Goal: Information Seeking & Learning: Learn about a topic

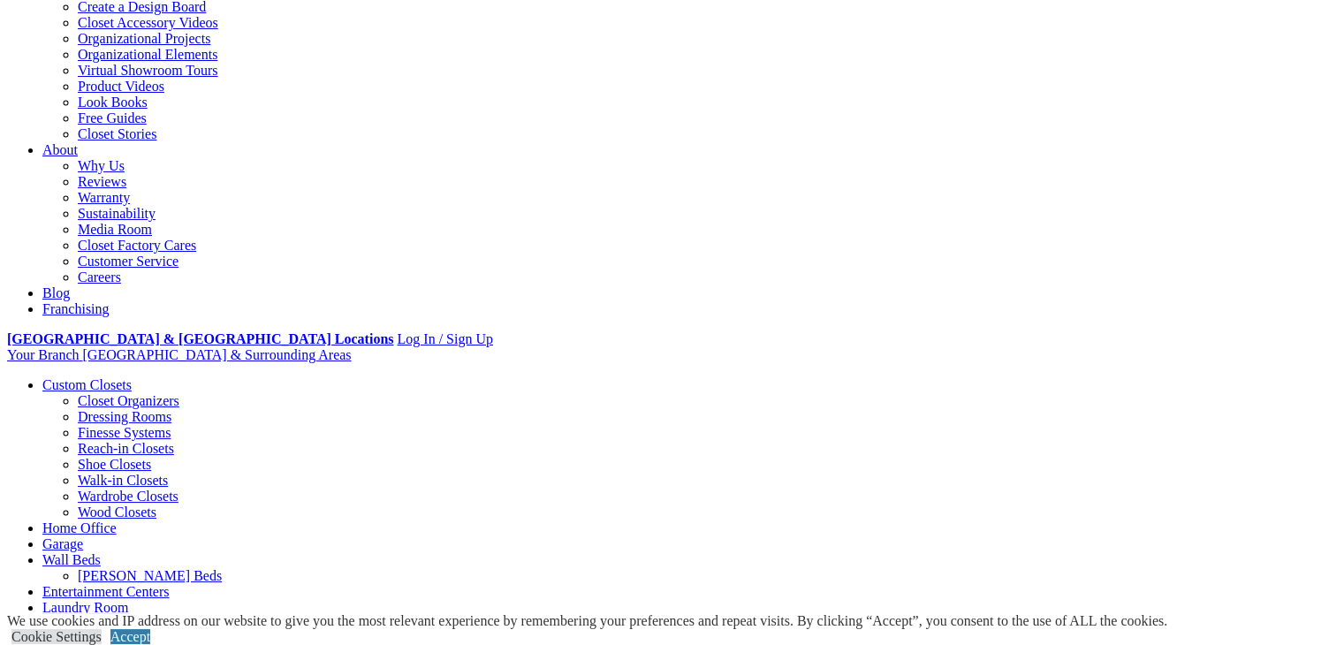
scroll to position [353, 0]
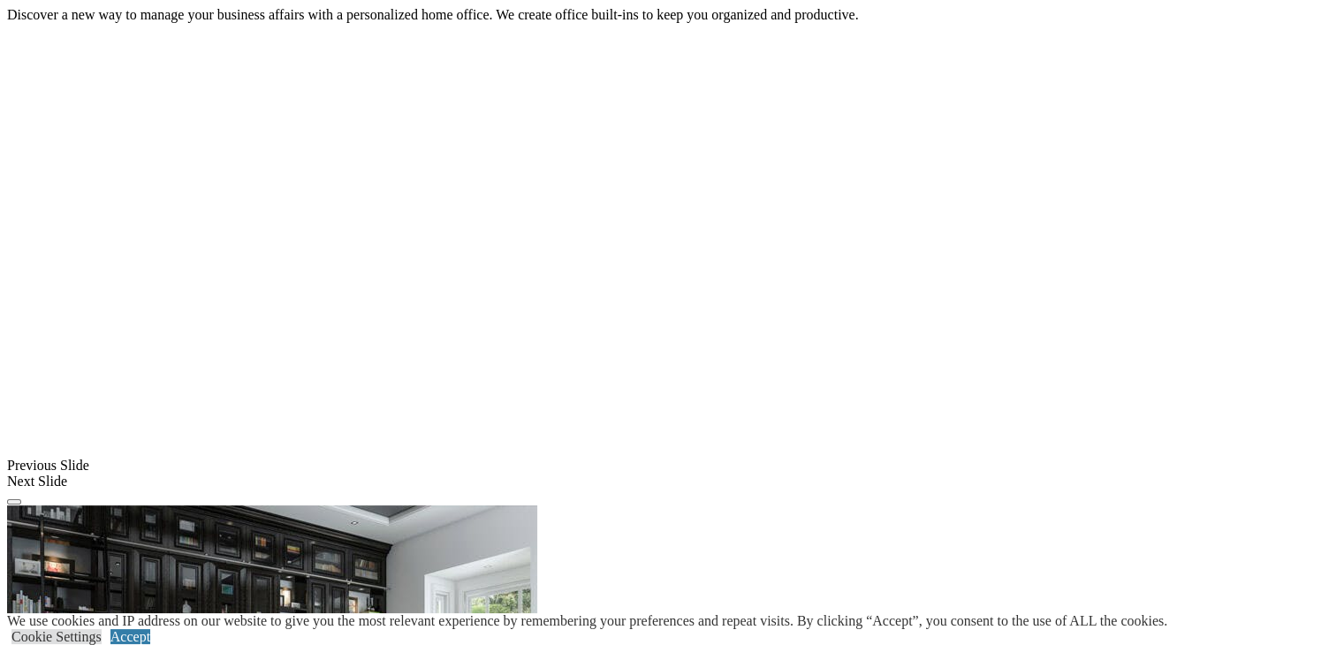
scroll to position [1294, 0]
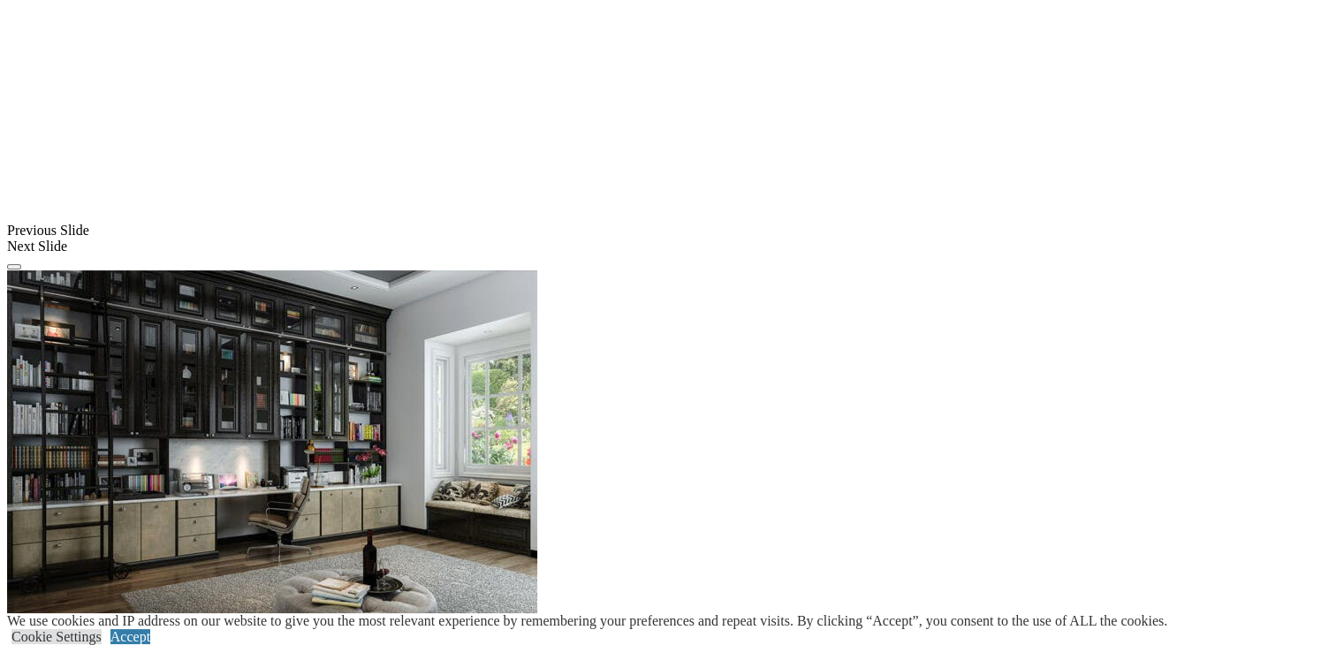
scroll to position [1559, 0]
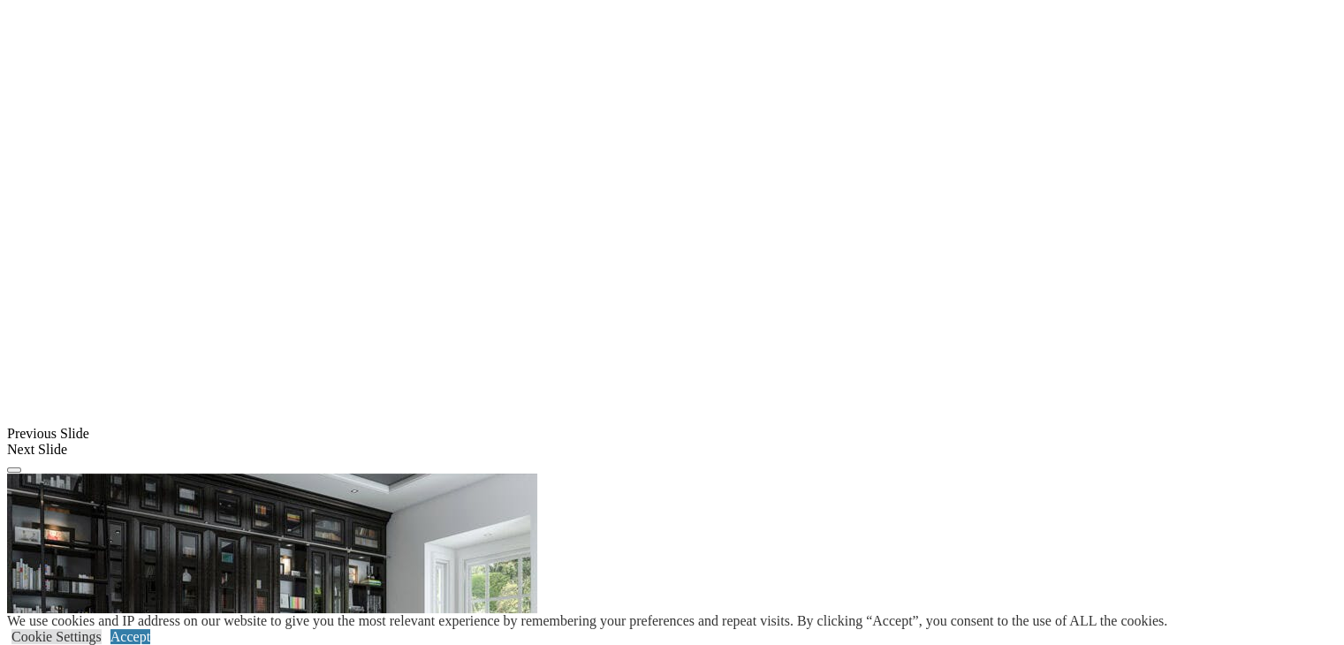
scroll to position [763, 0]
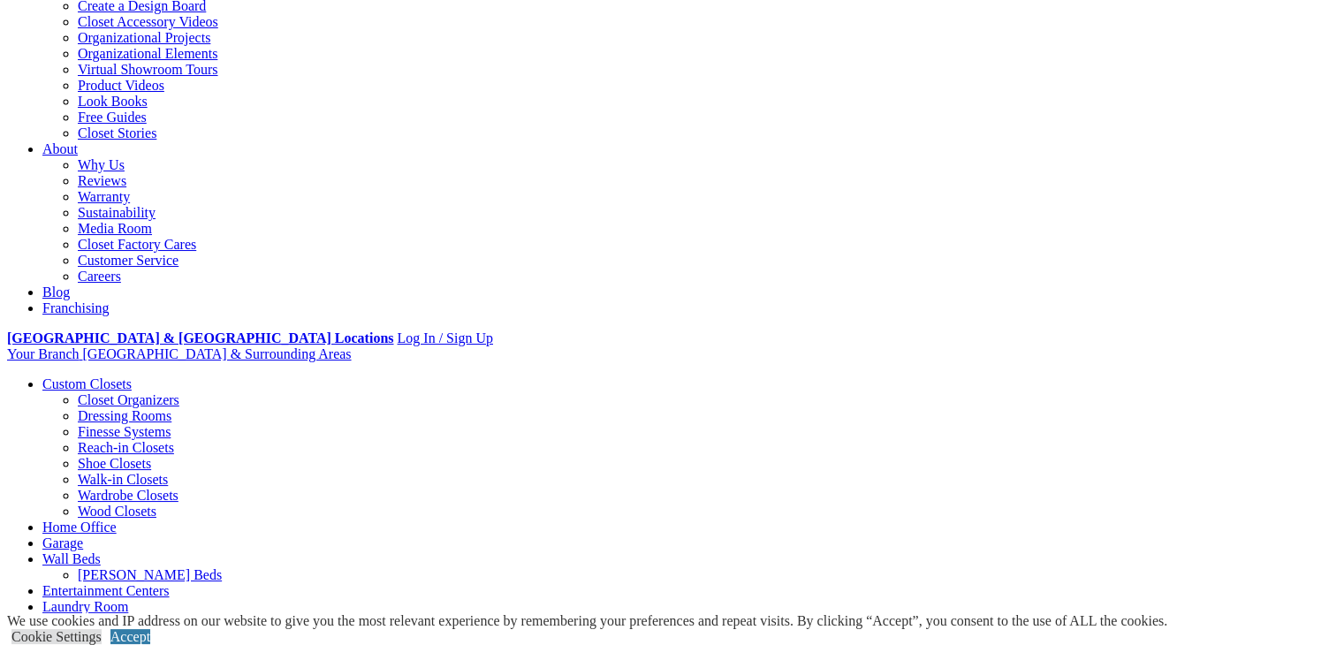
scroll to position [353, 0]
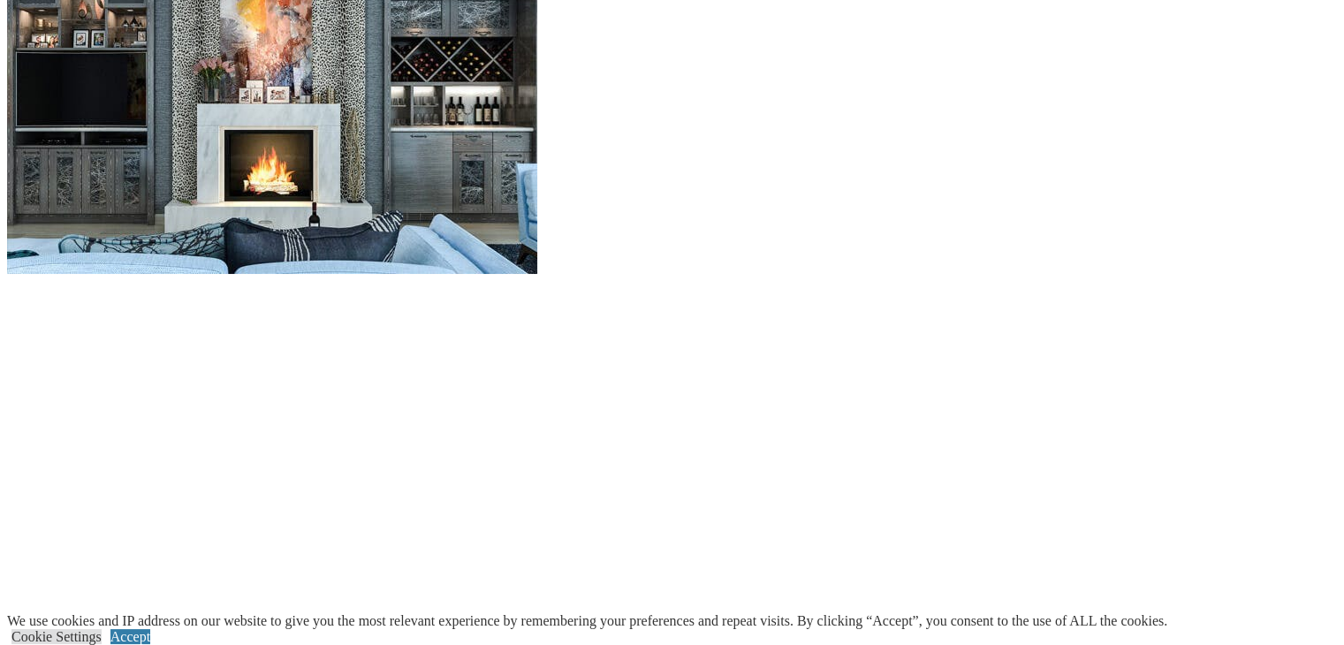
scroll to position [1811, 0]
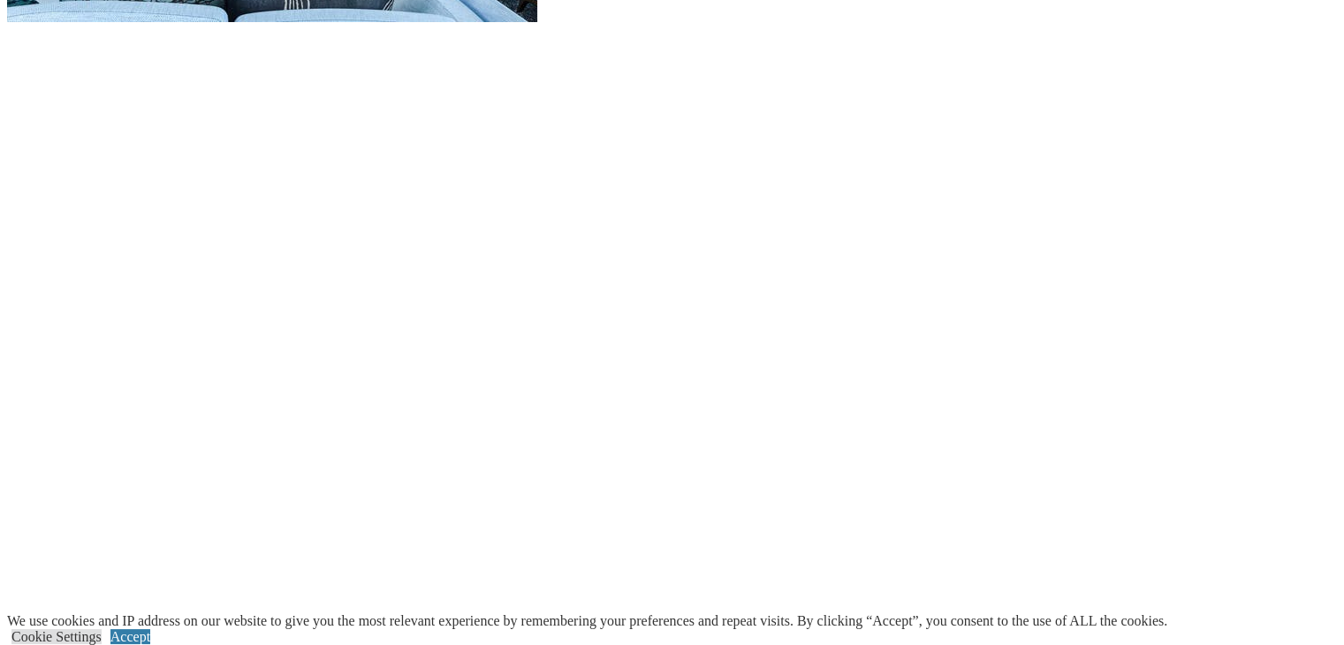
scroll to position [2076, 0]
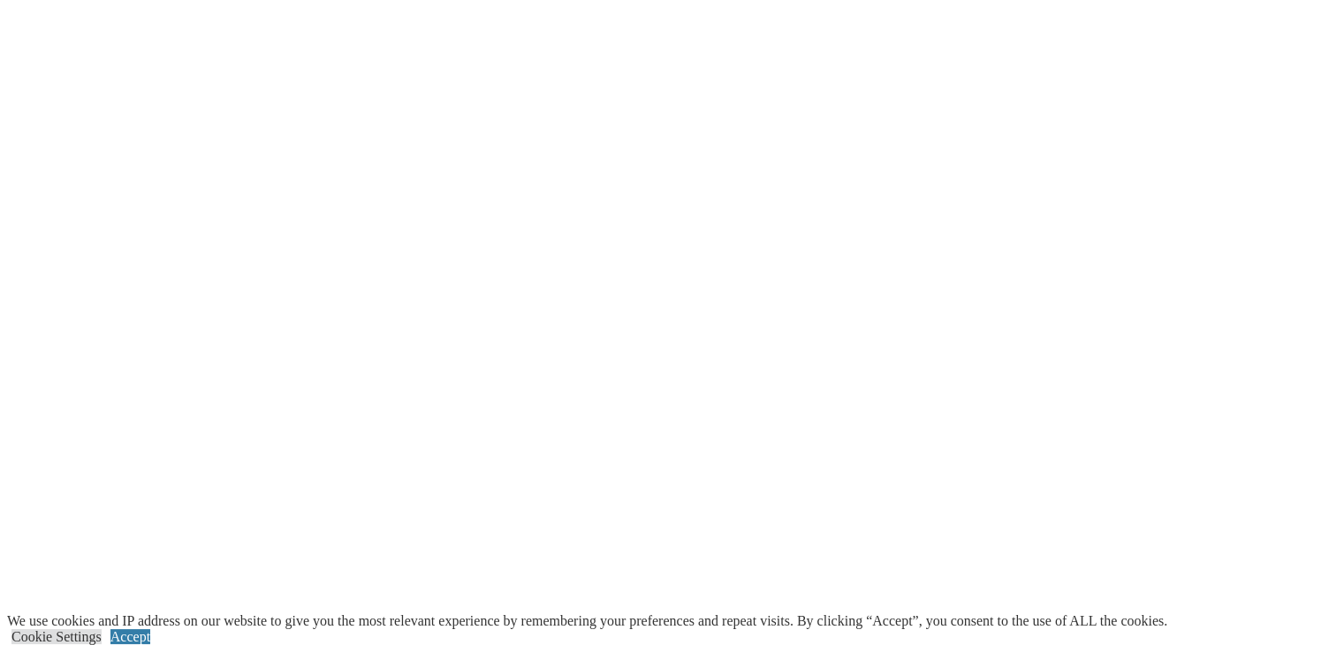
scroll to position [1679, 0]
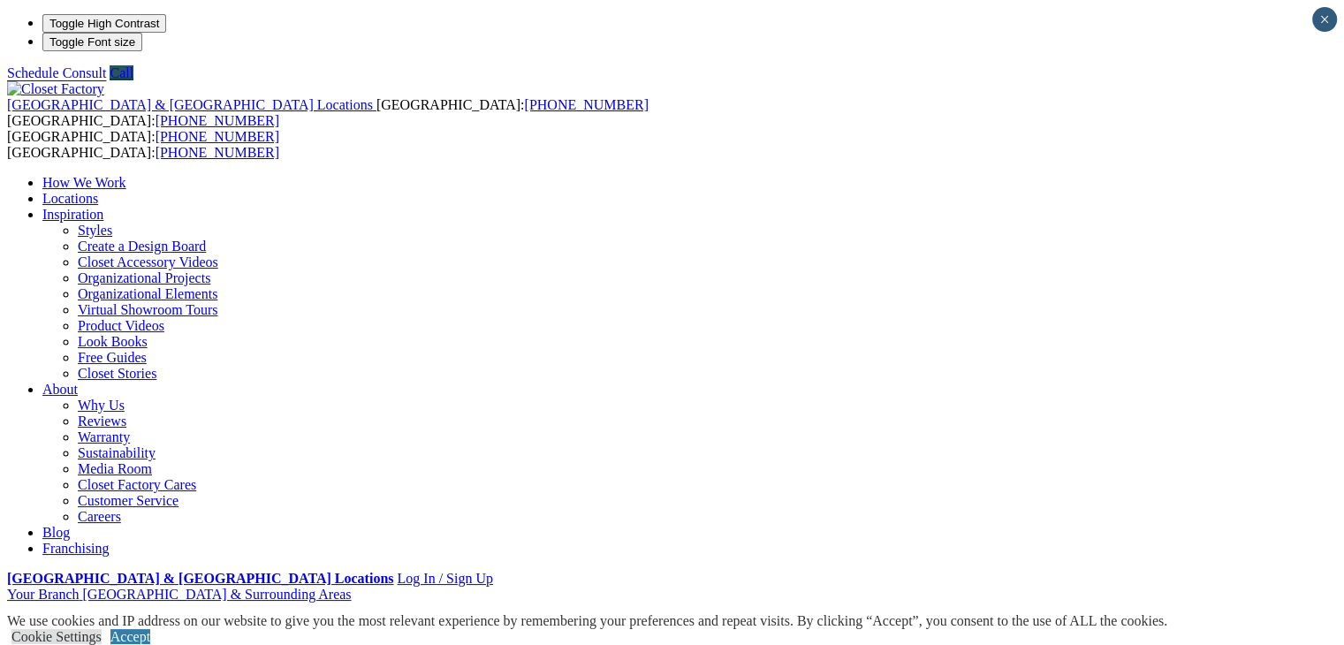
click at [147, 365] on link "Free Guides" at bounding box center [112, 357] width 69 height 15
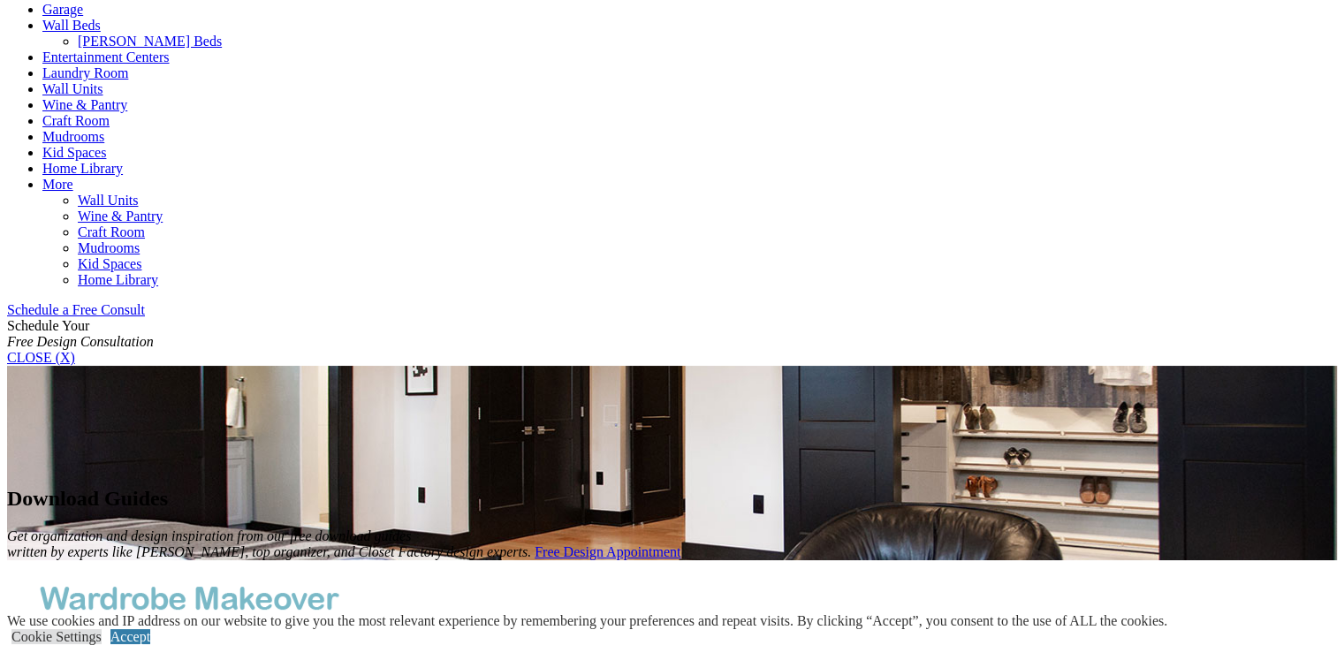
scroll to position [884, 0]
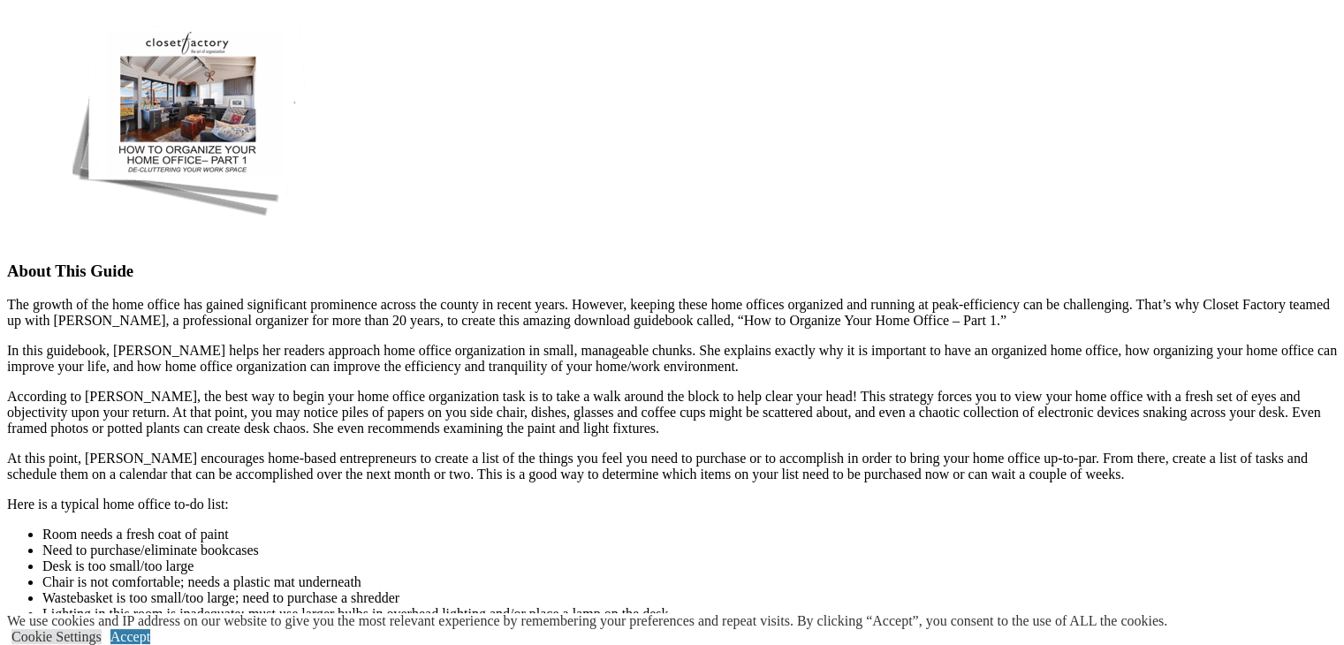
scroll to position [1325, 0]
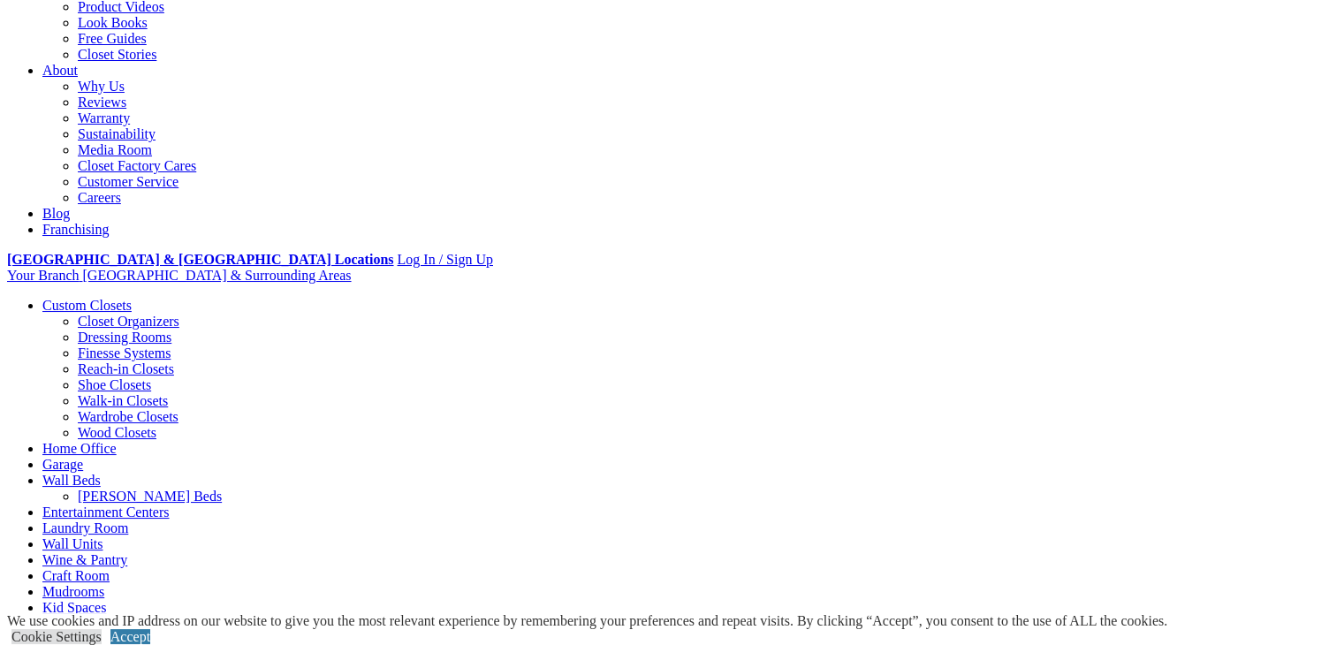
scroll to position [442, 0]
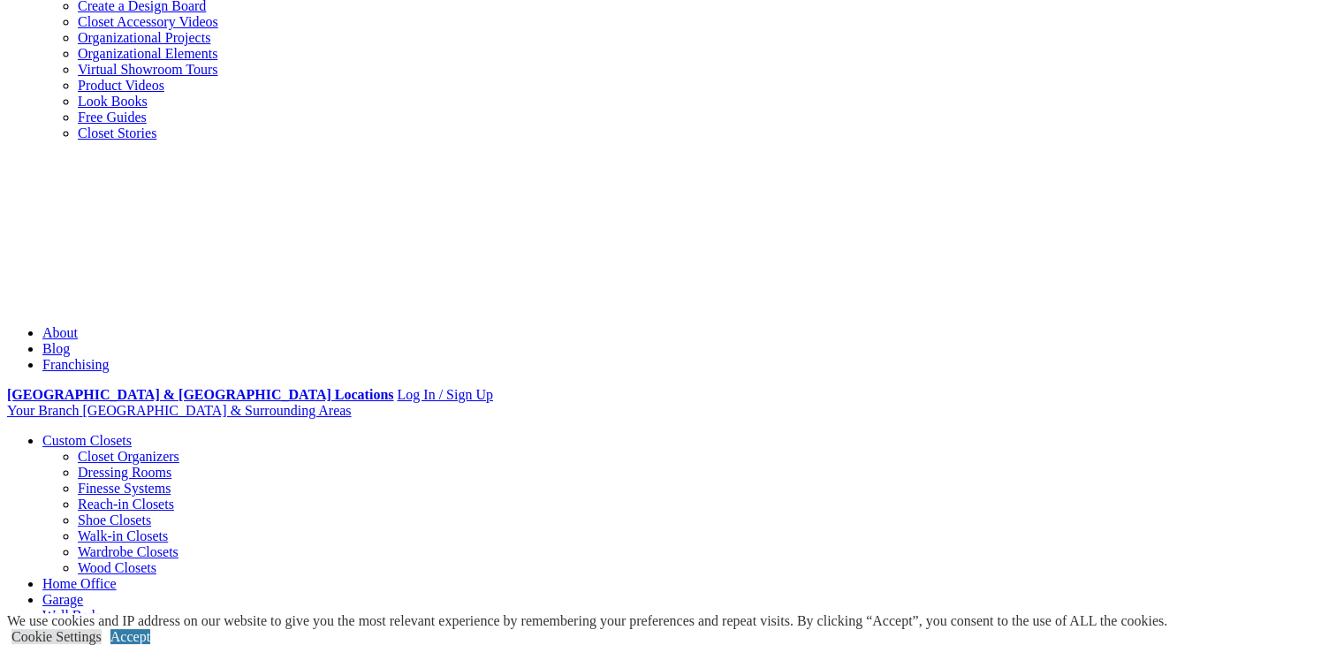
scroll to position [0, 0]
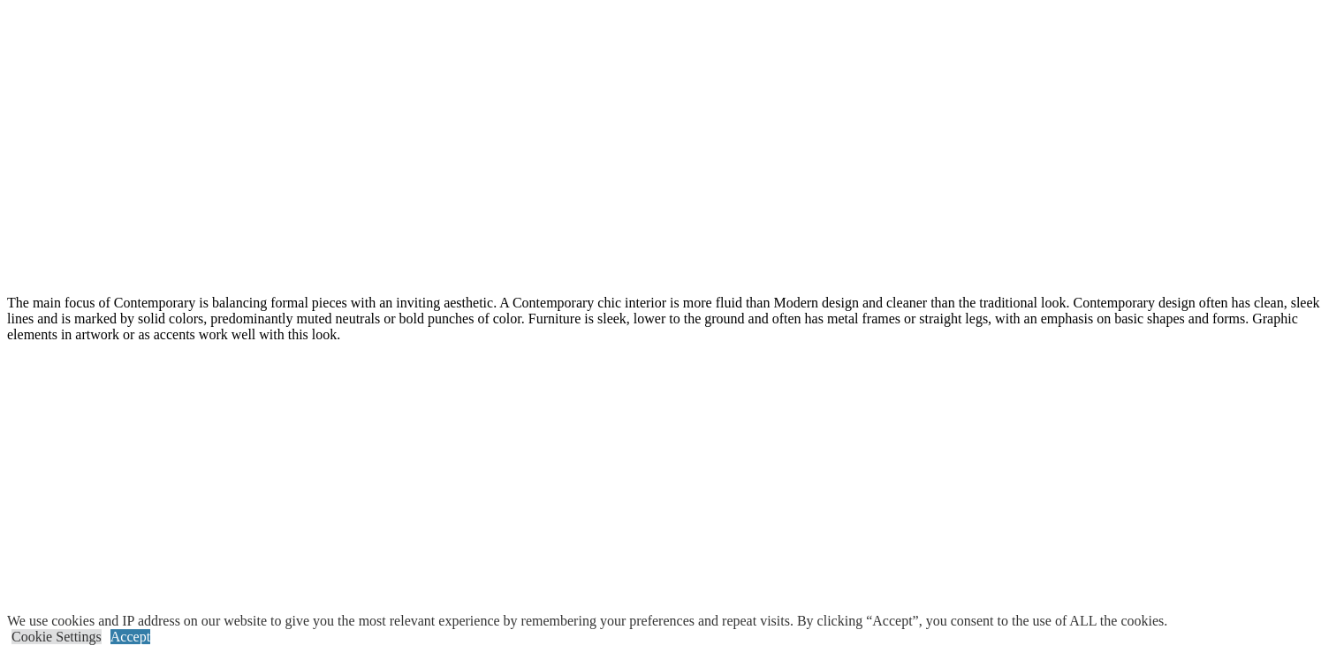
scroll to position [2297, 0]
